Goal: Check status: Check status

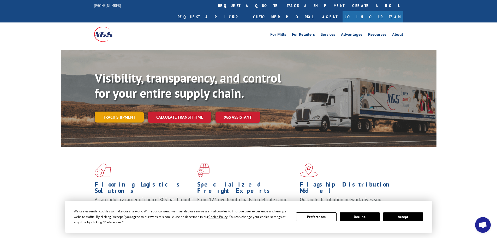
click at [130, 111] on link "Track shipment" at bounding box center [119, 116] width 49 height 11
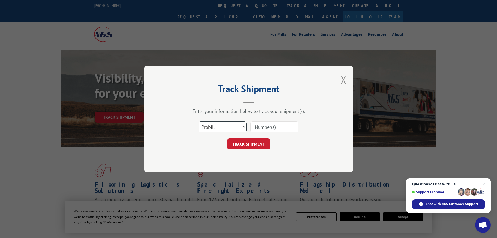
click at [218, 128] on select "Select category... Probill BOL PO" at bounding box center [223, 126] width 48 height 11
click at [341, 75] on div "Track Shipment Enter your information below to track your shipment(s). Select c…" at bounding box center [248, 119] width 209 height 106
drag, startPoint x: 342, startPoint y: 77, endPoint x: 342, endPoint y: 84, distance: 7.1
click at [342, 78] on button "Close modal" at bounding box center [344, 80] width 6 height 14
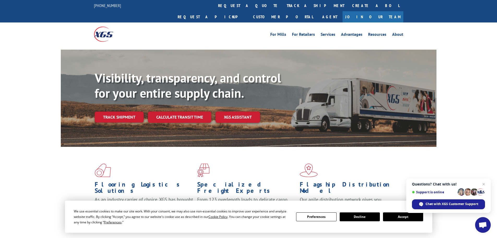
click at [342, 84] on div "Visibility, transparency, and control for your entire supply chain. Track shipm…" at bounding box center [266, 107] width 342 height 73
click at [109, 6] on link "[PHONE_NUMBER]" at bounding box center [107, 5] width 27 height 5
click at [239, 30] on div "For Mills For Retailers Services Advantages Resources About For Mills For Retai…" at bounding box center [287, 34] width 232 height 8
click at [105, 8] on link "[PHONE_NUMBER]" at bounding box center [107, 5] width 27 height 5
click at [204, 30] on div "For Mills For Retailers Services Advantages Resources About For Mills For Retai…" at bounding box center [287, 34] width 232 height 8
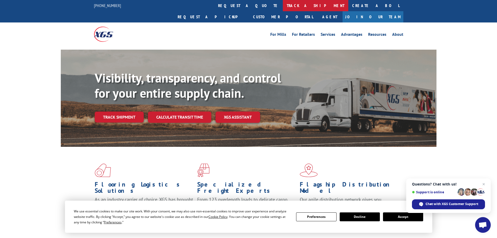
click at [283, 3] on link "track a shipment" at bounding box center [316, 5] width 66 height 11
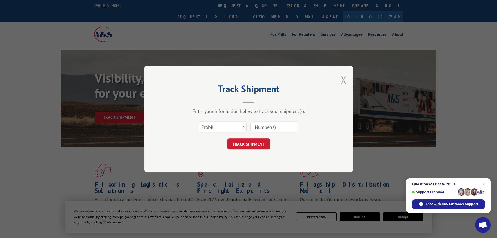
click at [344, 82] on button "Close modal" at bounding box center [344, 80] width 6 height 14
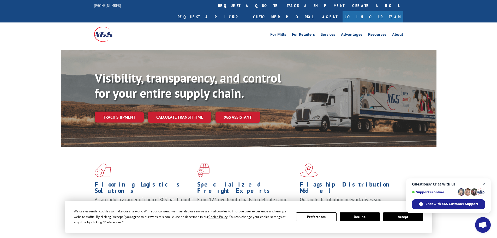
click at [483, 184] on span "Close chat" at bounding box center [484, 184] width 7 height 7
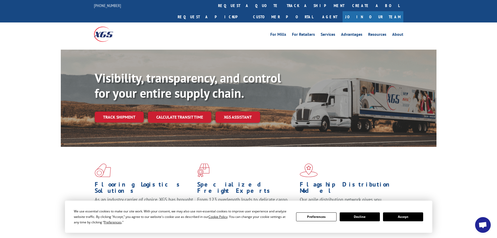
click at [391, 218] on button "Accept" at bounding box center [403, 216] width 40 height 9
